Goal: Book appointment/travel/reservation

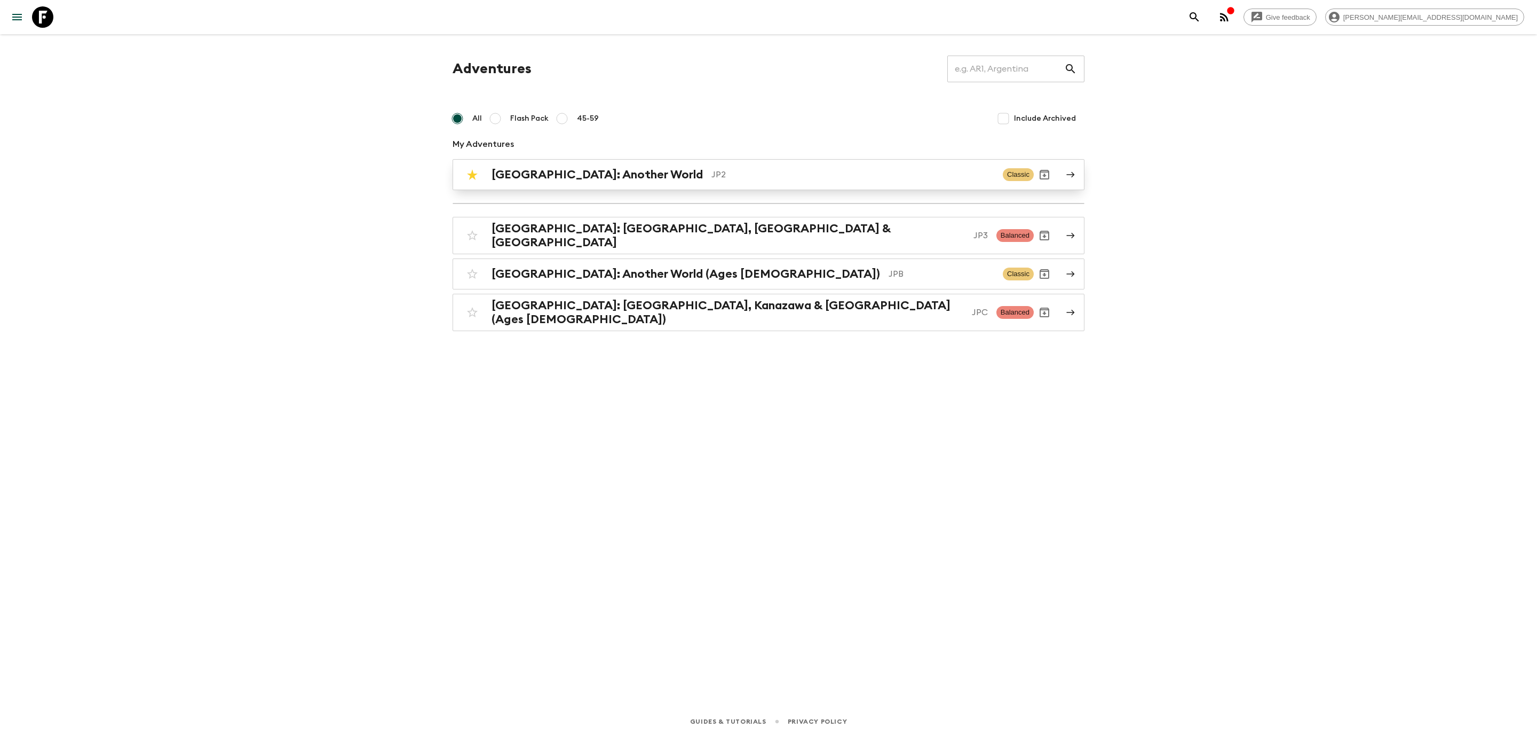
click at [572, 184] on div "[GEOGRAPHIC_DATA]: Another World JP2 Classic" at bounding box center [748, 174] width 572 height 21
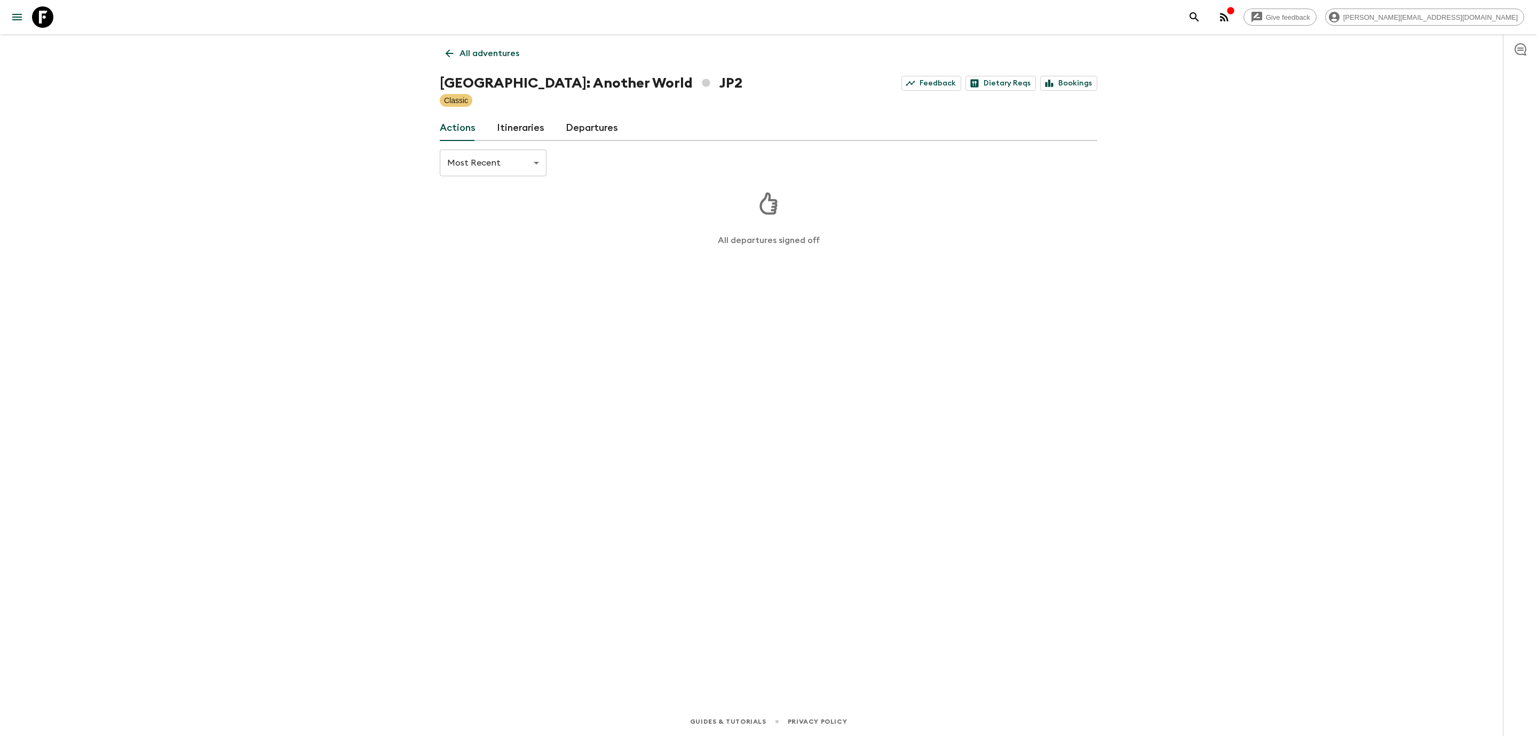
click at [588, 127] on link "Departures" at bounding box center [592, 128] width 52 height 26
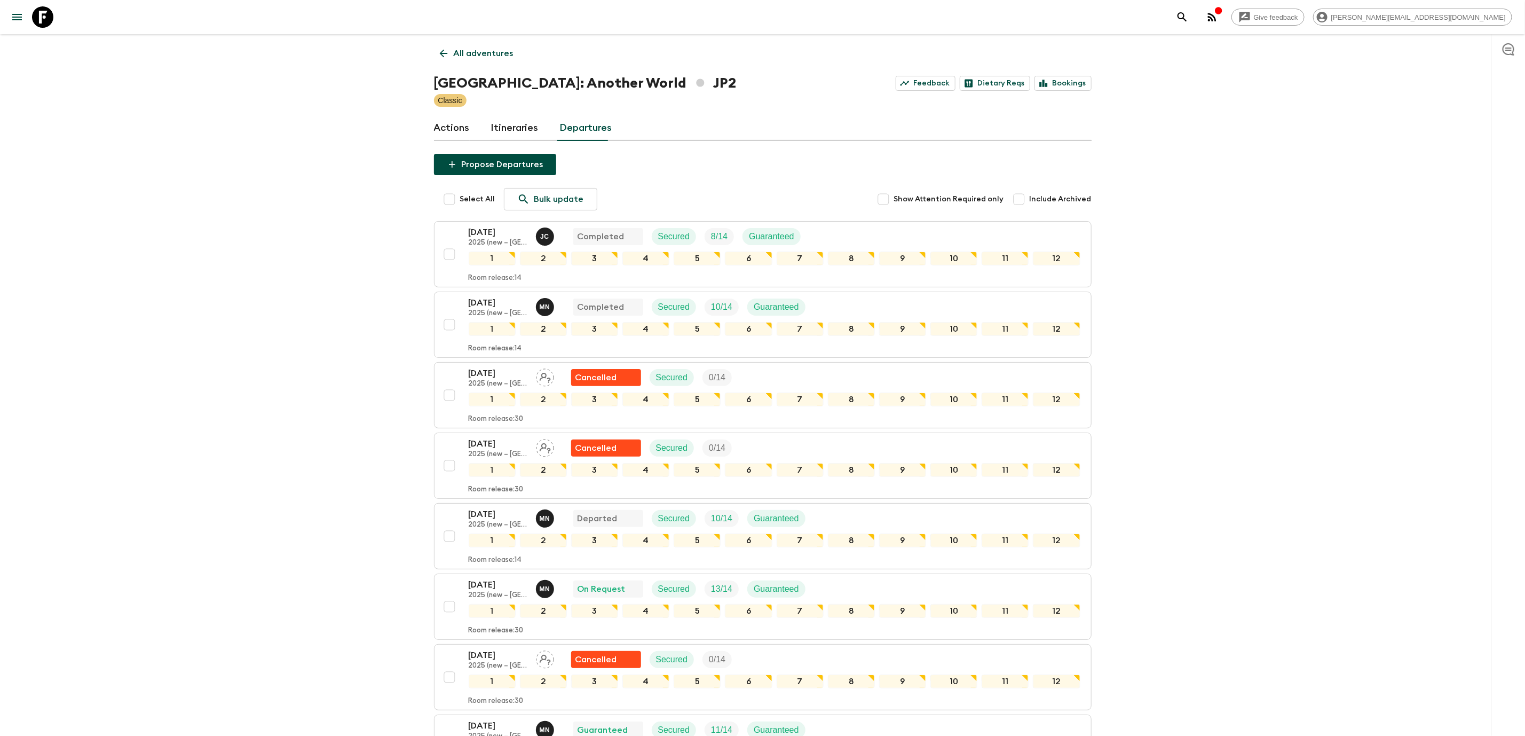
click at [434, 45] on link "All adventures" at bounding box center [476, 53] width 85 height 21
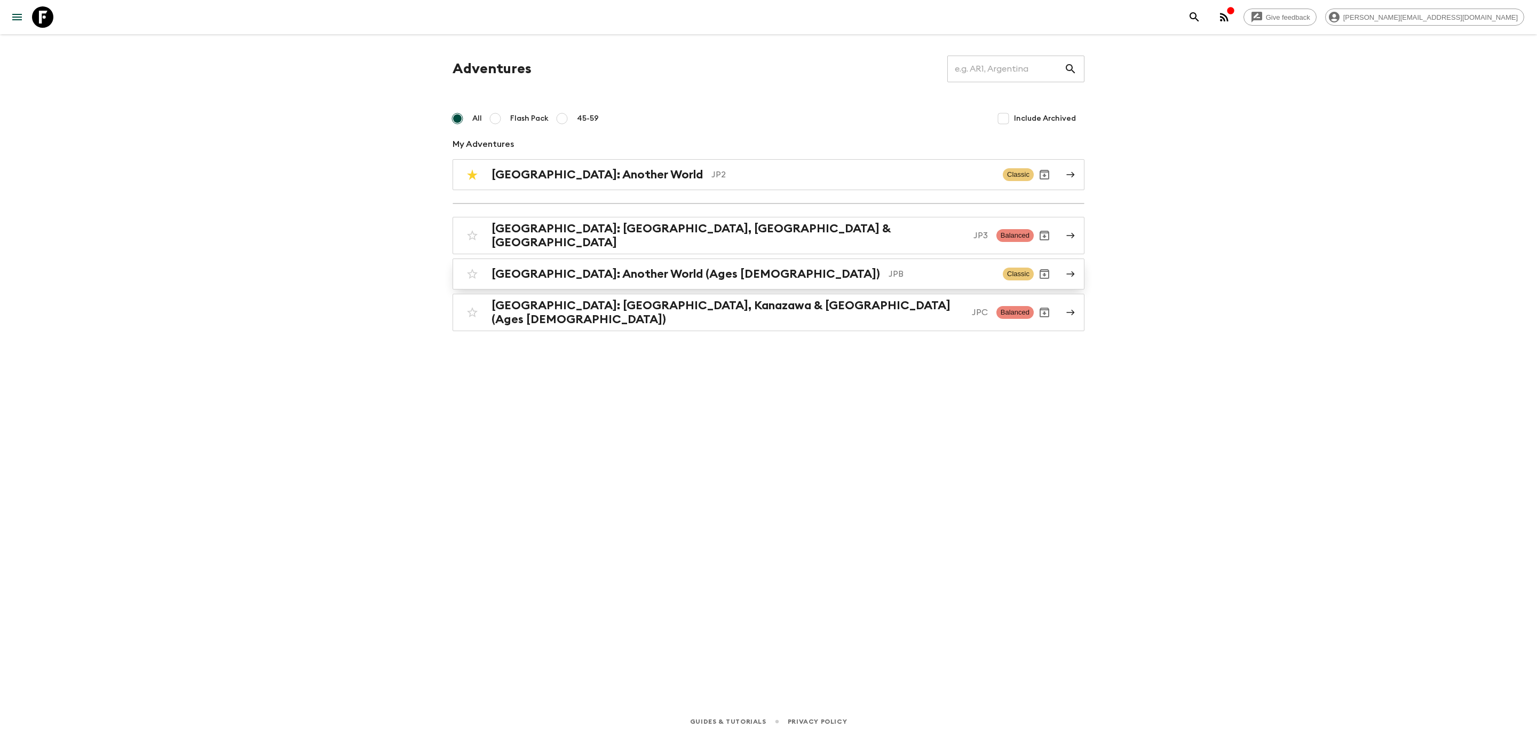
click at [641, 263] on div "[GEOGRAPHIC_DATA]: Another World (Ages [DEMOGRAPHIC_DATA]) JPB Classic" at bounding box center [748, 273] width 572 height 21
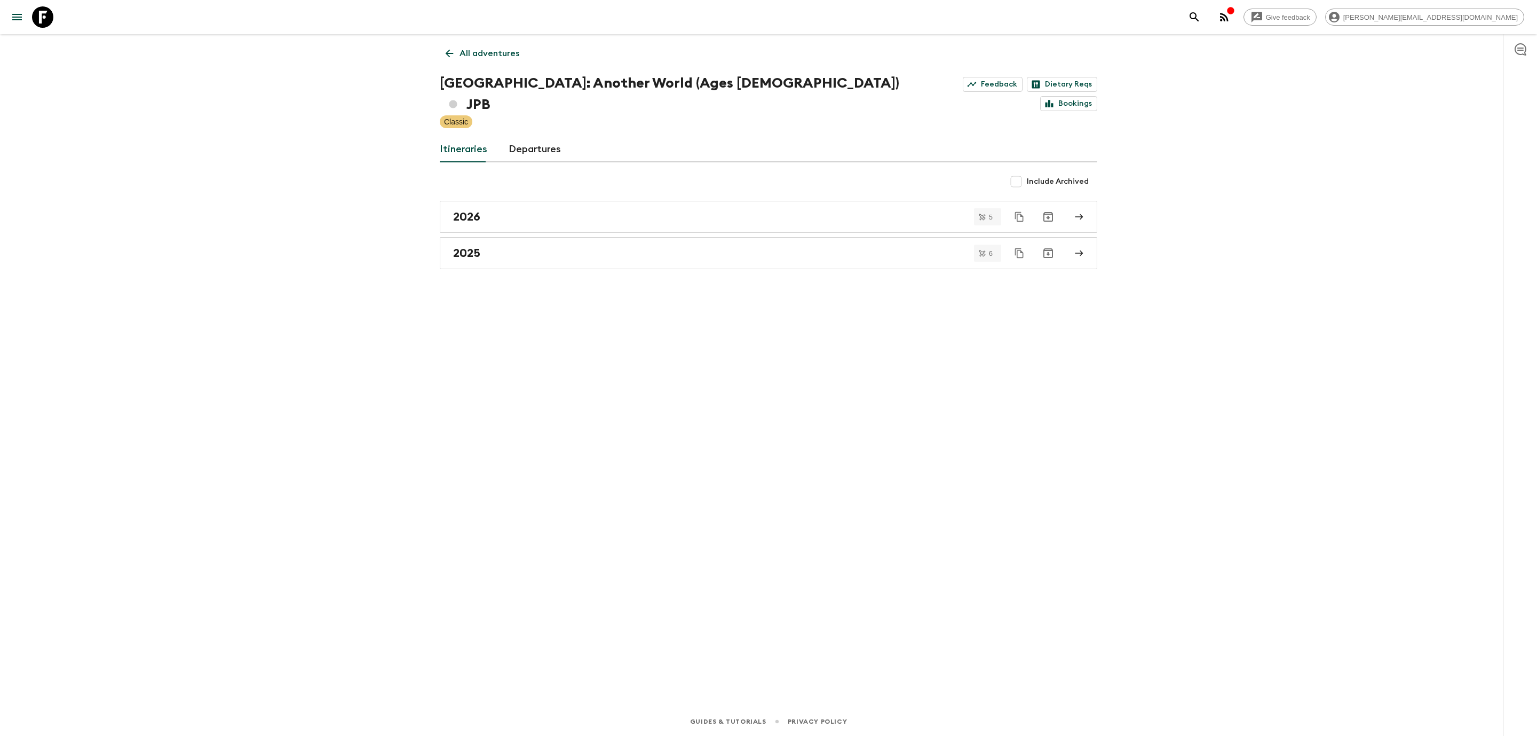
click at [544, 137] on link "Departures" at bounding box center [535, 150] width 52 height 26
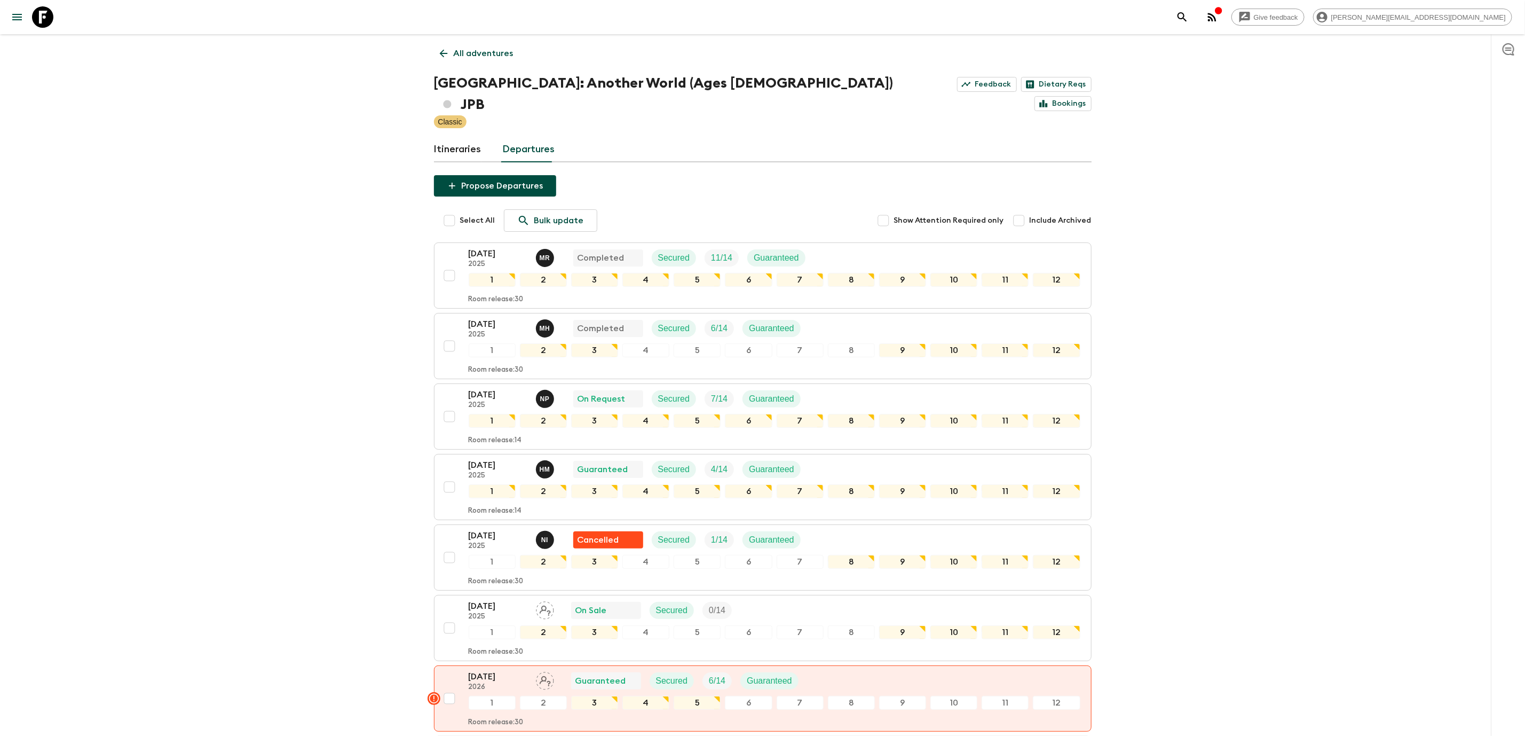
click at [489, 471] on p "2025" at bounding box center [498, 475] width 59 height 9
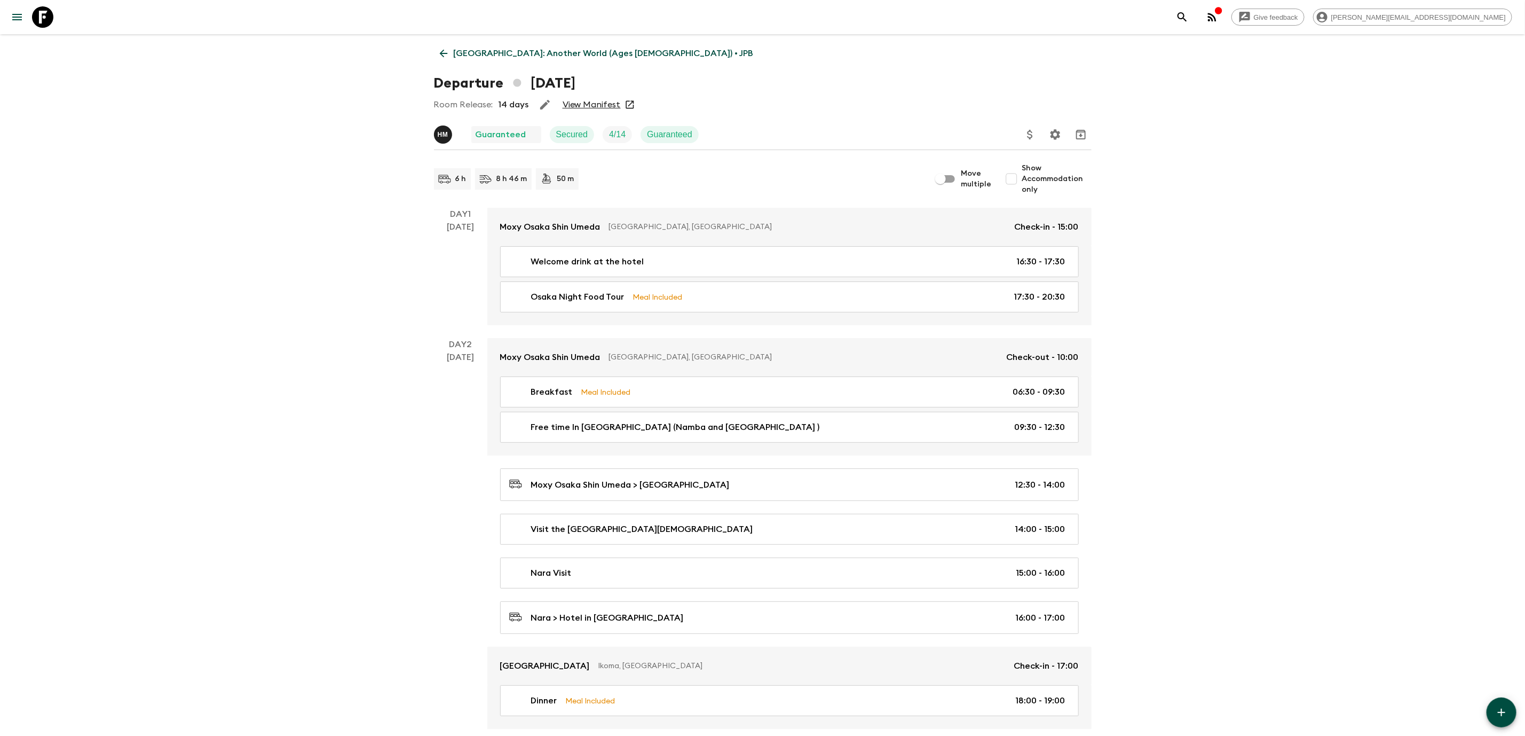
click at [599, 106] on link "View Manifest" at bounding box center [592, 104] width 58 height 11
